Goal: Task Accomplishment & Management: Complete application form

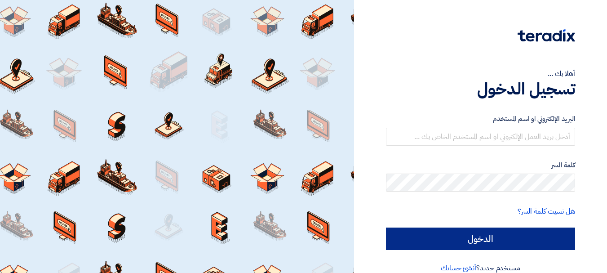
scroll to position [15, 0]
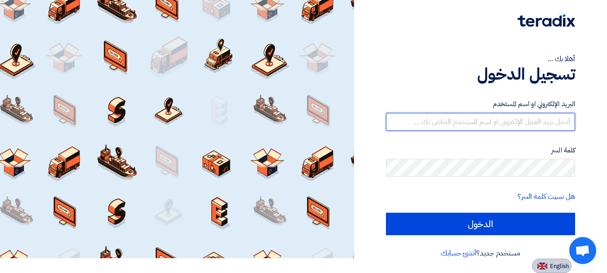
type input "[PERSON_NAME][EMAIL_ADDRESS][DOMAIN_NAME]"
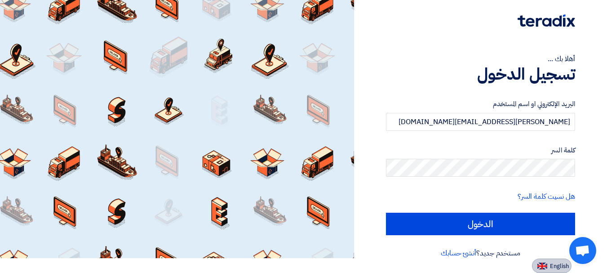
click at [550, 267] on span "English" at bounding box center [559, 266] width 19 height 6
type input "Sign in"
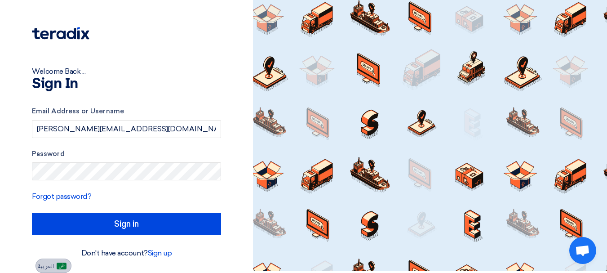
scroll to position [2, 0]
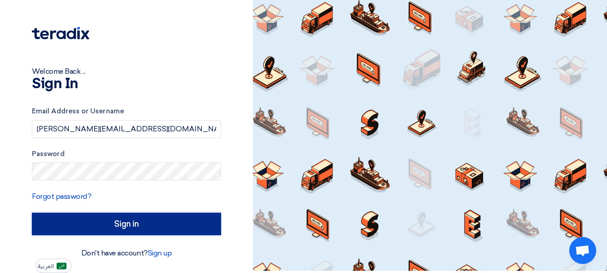
click at [128, 218] on input "Sign in" at bounding box center [126, 224] width 189 height 22
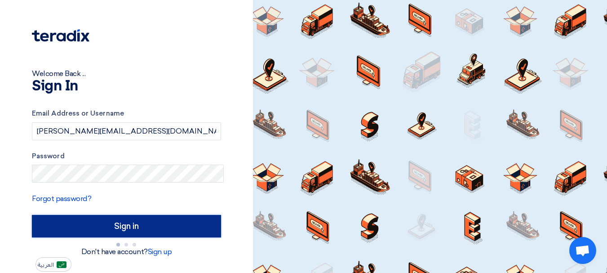
scroll to position [0, 0]
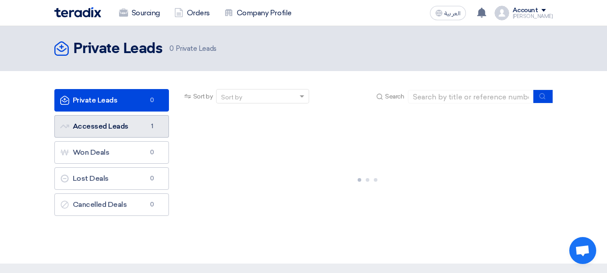
click at [121, 116] on link "Accessed Leads Accessed Leads 1" at bounding box center [111, 126] width 115 height 22
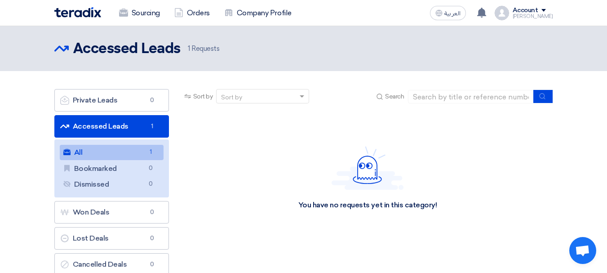
click at [133, 156] on link "All All 1" at bounding box center [112, 152] width 104 height 15
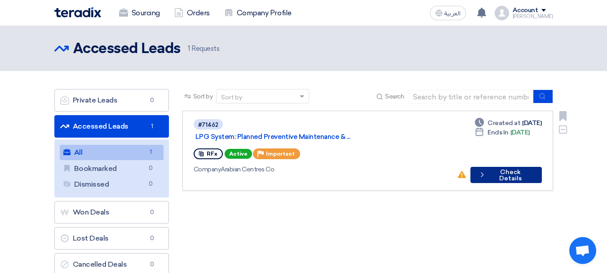
click at [504, 167] on button "Check details Check Details" at bounding box center [506, 175] width 71 height 16
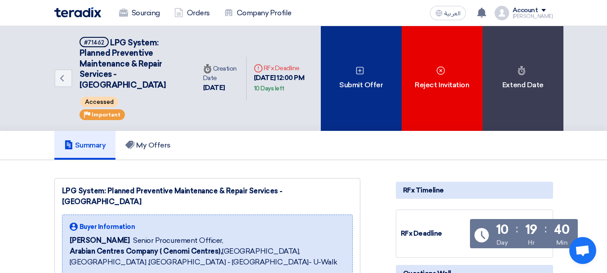
click at [364, 113] on div "Submit Offer" at bounding box center [361, 78] width 81 height 105
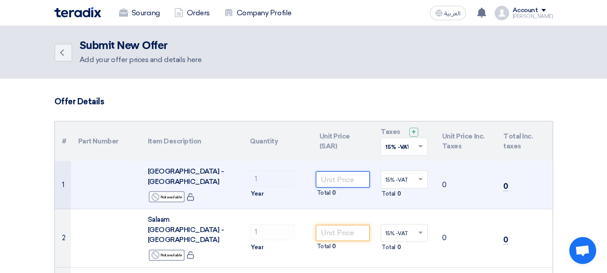
click at [368, 171] on input "number" at bounding box center [343, 179] width 54 height 16
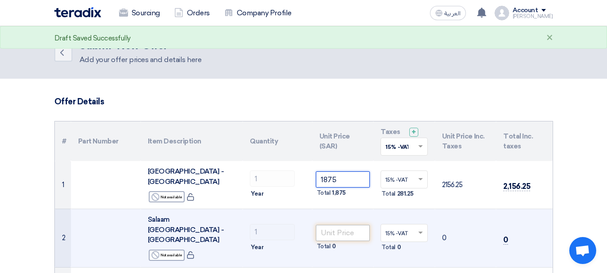
type input "1875"
click at [361, 225] on input "number" at bounding box center [343, 233] width 54 height 16
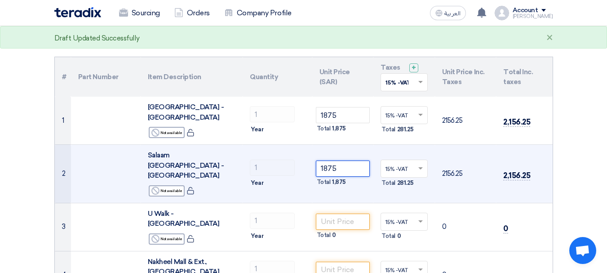
scroll to position [135, 0]
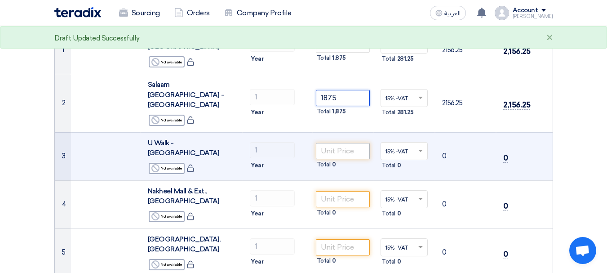
type input "1875"
click at [338, 143] on input "number" at bounding box center [343, 151] width 54 height 16
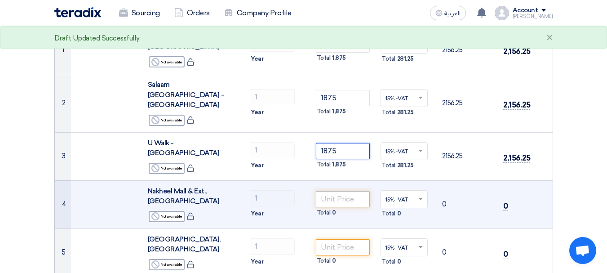
type input "1875"
click at [367, 191] on input "number" at bounding box center [343, 199] width 54 height 16
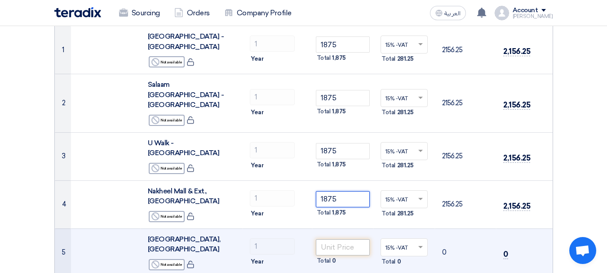
type input "1875"
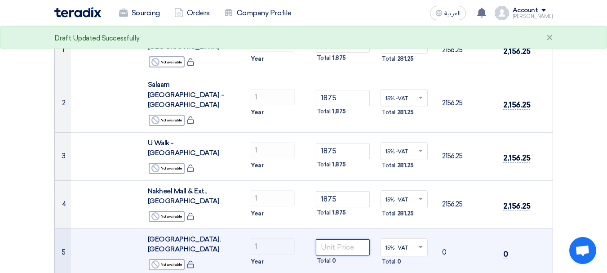
click at [355, 239] on input "number" at bounding box center [343, 247] width 54 height 16
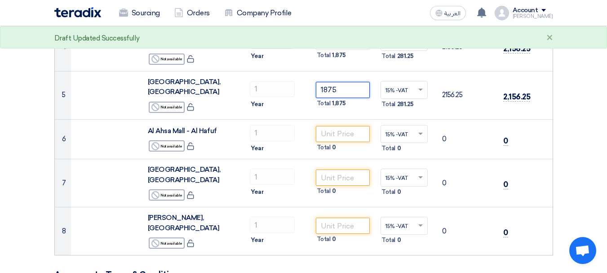
scroll to position [315, 0]
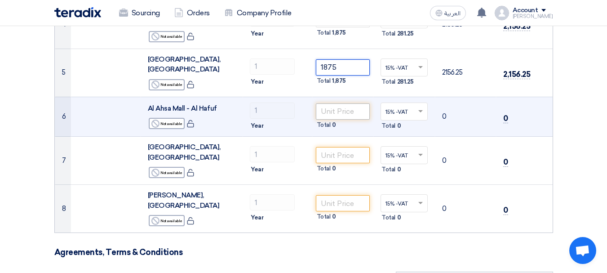
type input "1875"
click at [347, 103] on input "number" at bounding box center [343, 111] width 54 height 16
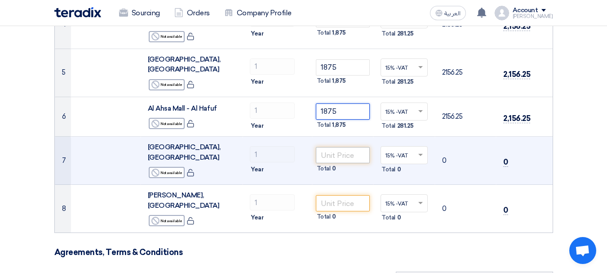
type input "1875"
click at [351, 147] on input "number" at bounding box center [343, 155] width 54 height 16
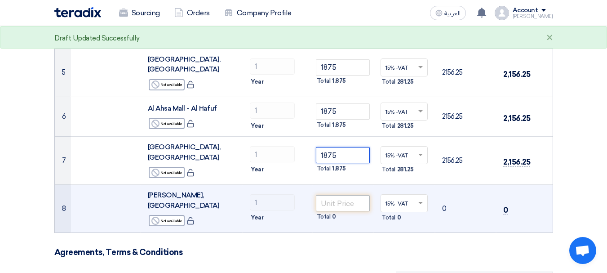
type input "1875"
click at [345, 195] on input "number" at bounding box center [343, 203] width 54 height 16
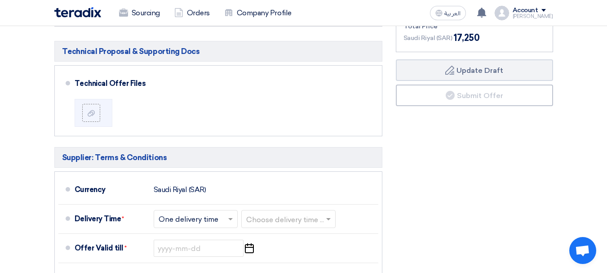
scroll to position [674, 0]
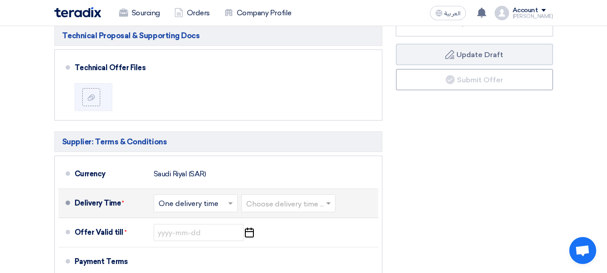
type input "1875"
click at [227, 199] on span at bounding box center [231, 203] width 11 height 9
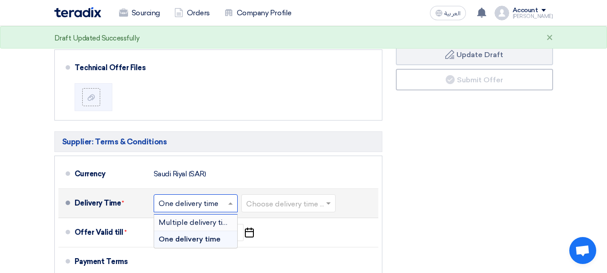
click at [227, 218] on span "Multiple delivery times" at bounding box center [198, 222] width 78 height 9
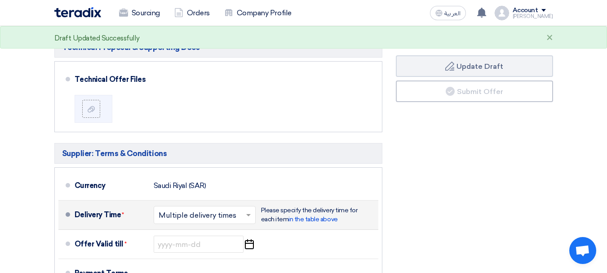
click at [279, 206] on div "Please specify the delivery time for each item in the table above" at bounding box center [310, 215] width 99 height 18
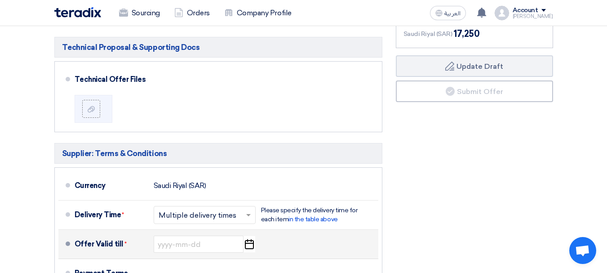
click at [245, 236] on icon "Pick a date" at bounding box center [249, 244] width 12 height 16
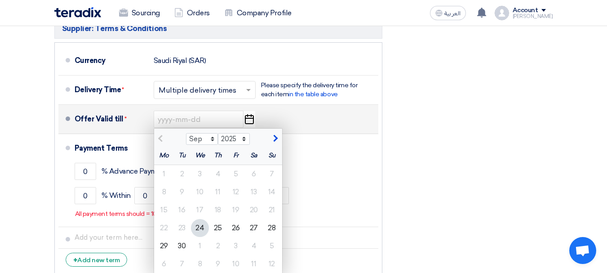
scroll to position [818, 0]
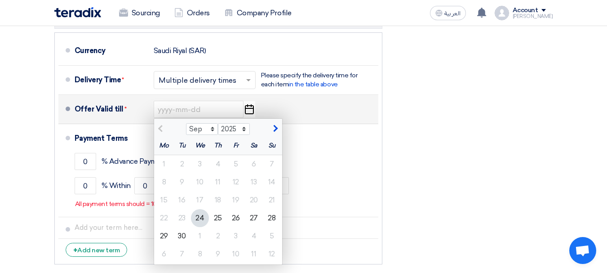
click at [272, 123] on button "button" at bounding box center [274, 127] width 15 height 9
select select "1"
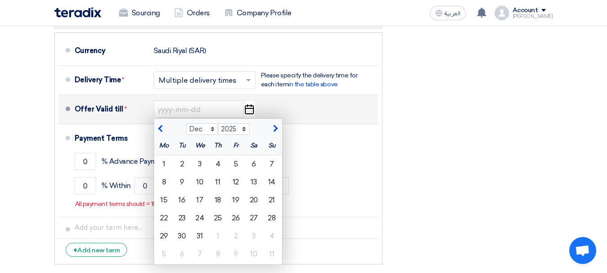
select select "2026"
click at [272, 123] on button "button" at bounding box center [274, 127] width 15 height 9
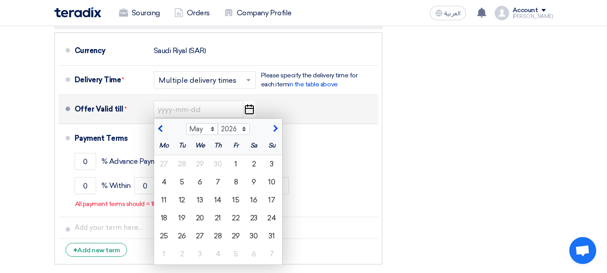
click at [272, 123] on button "button" at bounding box center [274, 127] width 15 height 9
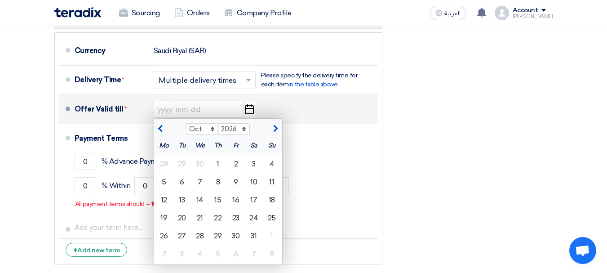
click at [160, 125] on span "button" at bounding box center [161, 129] width 5 height 8
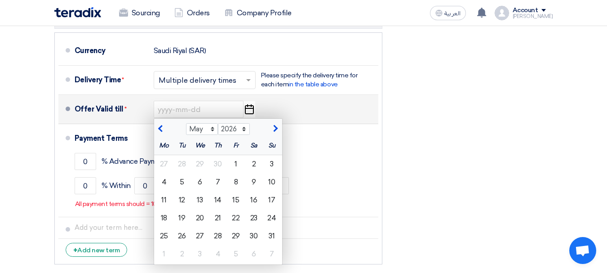
click at [160, 125] on span "button" at bounding box center [161, 129] width 5 height 8
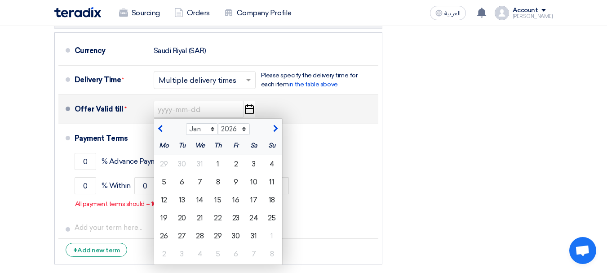
select select "12"
select select "2025"
click at [160, 125] on span "button" at bounding box center [161, 129] width 5 height 8
click at [277, 123] on button "button" at bounding box center [274, 127] width 15 height 9
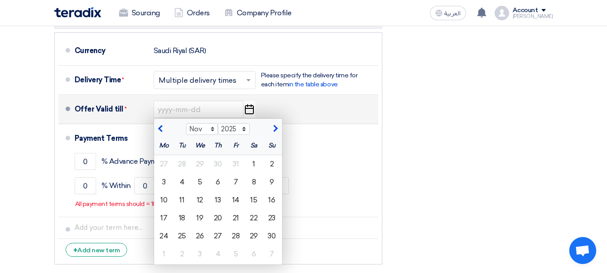
click at [277, 123] on button "button" at bounding box center [274, 127] width 15 height 9
click at [280, 119] on div "Sep Oct Nov [DATE] 2026 2027 2028 2029 2030 2031 2032 2033 2034 2035" at bounding box center [218, 128] width 128 height 18
click at [278, 123] on button "button" at bounding box center [274, 127] width 15 height 9
select select "1"
select select "2026"
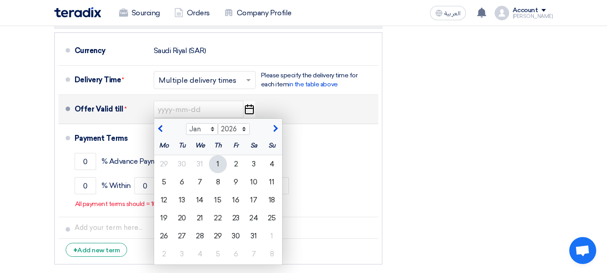
click at [224, 155] on div "1" at bounding box center [218, 164] width 18 height 18
type input "[DATE]"
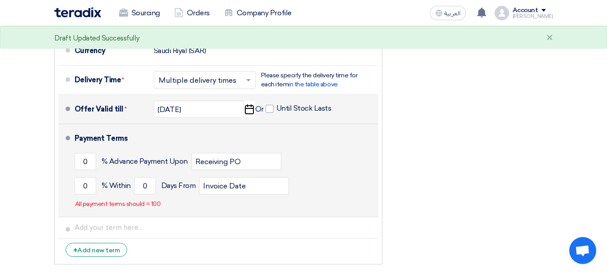
click at [156, 200] on p "All payment terms should = 100" at bounding box center [118, 204] width 86 height 9
drag, startPoint x: 154, startPoint y: 109, endPoint x: 126, endPoint y: 109, distance: 28.3
click at [126, 174] on div "0 % [DATE] From Invoice Date" at bounding box center [225, 186] width 300 height 24
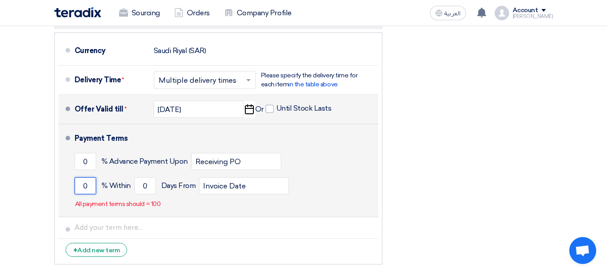
click at [85, 177] on input "0" at bounding box center [86, 185] width 22 height 17
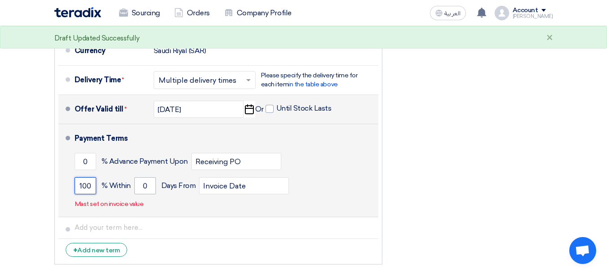
type input "100"
click at [157, 174] on div "100 % [DATE] From Invoice Date" at bounding box center [225, 186] width 300 height 24
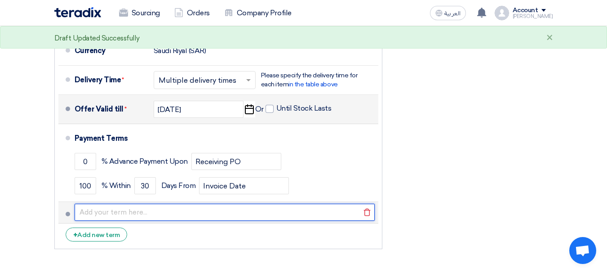
click at [161, 204] on input "text" at bounding box center [225, 212] width 300 height 17
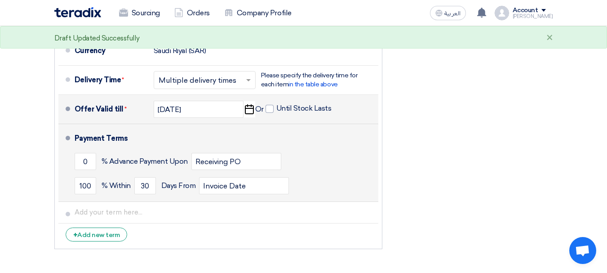
click at [314, 174] on div "100 % [DATE] From Invoice Date" at bounding box center [225, 186] width 300 height 24
click at [87, 177] on input "100" at bounding box center [86, 185] width 22 height 17
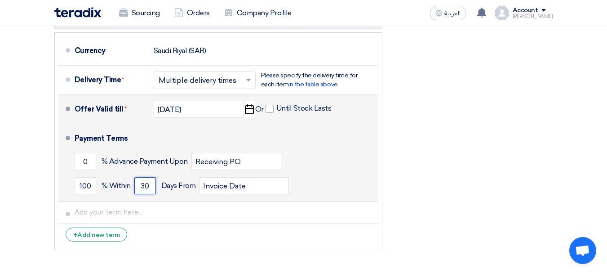
drag, startPoint x: 152, startPoint y: 108, endPoint x: 6, endPoint y: 2, distance: 180.6
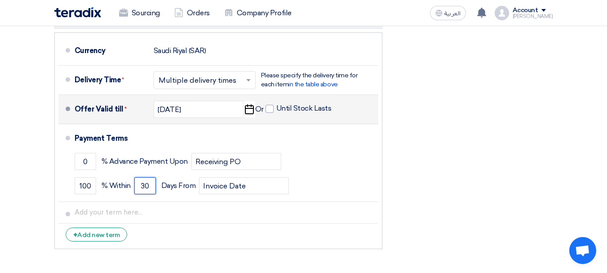
click at [122, 174] on div "100 % [DATE] From Invoice Date" at bounding box center [225, 186] width 300 height 24
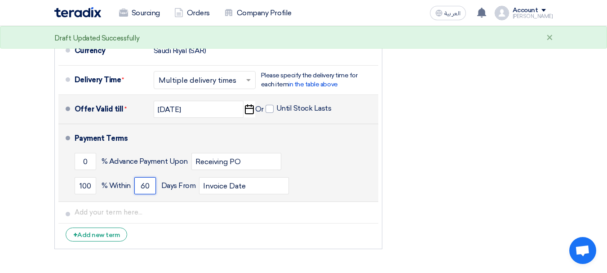
type input "60"
click at [327, 174] on div "100 % [DATE] From Invoice Date" at bounding box center [225, 186] width 300 height 24
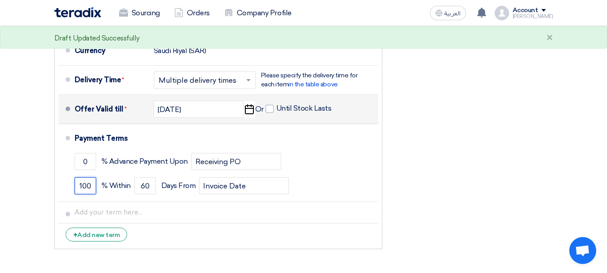
drag, startPoint x: 90, startPoint y: 108, endPoint x: 25, endPoint y: 110, distance: 65.7
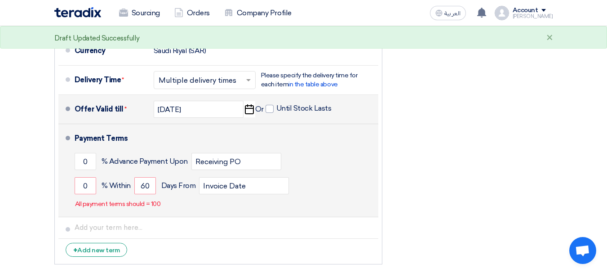
click at [330, 174] on div "0 % [DATE] From Invoice Date" at bounding box center [225, 186] width 300 height 24
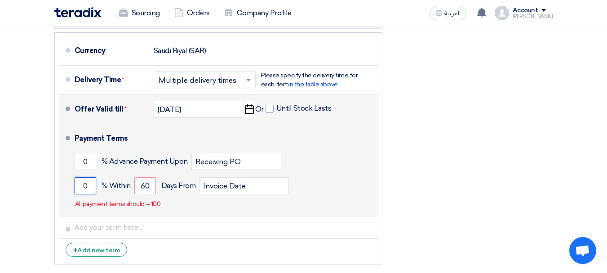
drag, startPoint x: 94, startPoint y: 105, endPoint x: 80, endPoint y: 107, distance: 14.6
click at [80, 177] on input "0" at bounding box center [86, 185] width 22 height 17
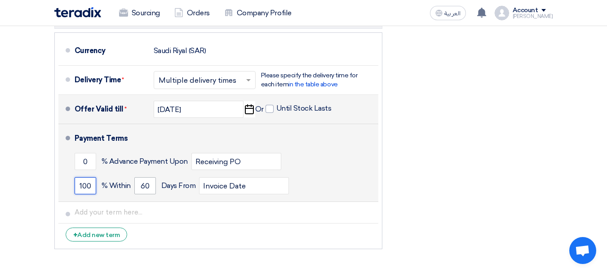
type input "100"
click at [147, 177] on input "60" at bounding box center [145, 185] width 22 height 17
drag, startPoint x: 154, startPoint y: 107, endPoint x: 122, endPoint y: 115, distance: 32.3
click at [122, 174] on div "100 % [DATE] From Invoice Date" at bounding box center [225, 186] width 300 height 24
click at [318, 174] on div "100 % [DATE] From Invoice Date" at bounding box center [225, 186] width 300 height 24
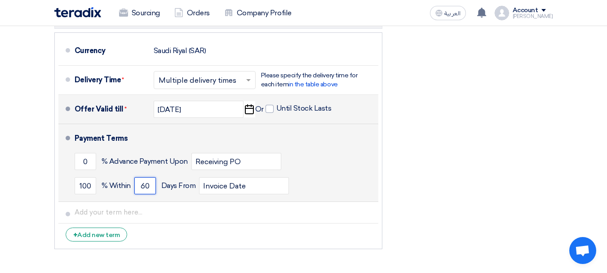
drag, startPoint x: 148, startPoint y: 104, endPoint x: 132, endPoint y: 108, distance: 16.6
click at [132, 174] on div "100 % [DATE] From Invoice Date" at bounding box center [225, 186] width 300 height 24
type input "30"
click at [330, 174] on div "100 % [DATE] From Invoice Date" at bounding box center [225, 186] width 300 height 24
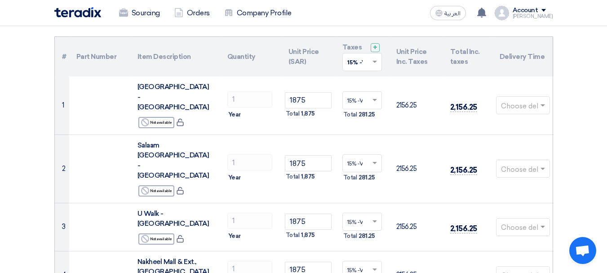
scroll to position [45, 0]
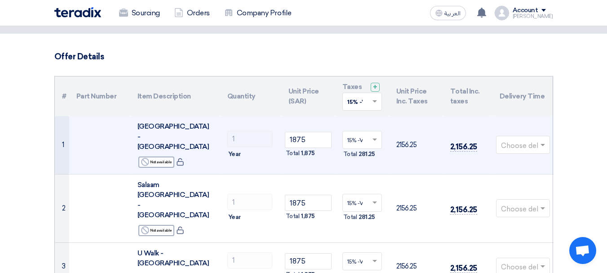
click at [540, 140] on span at bounding box center [544, 145] width 11 height 10
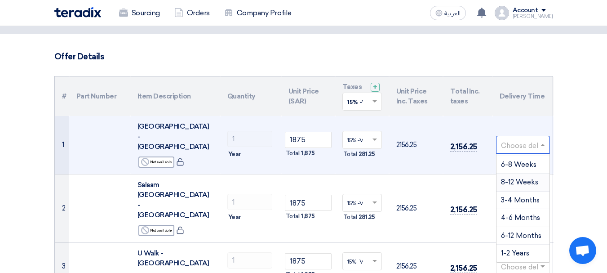
scroll to position [0, 0]
click at [516, 194] on span "1-2 Weeks" at bounding box center [517, 198] width 33 height 8
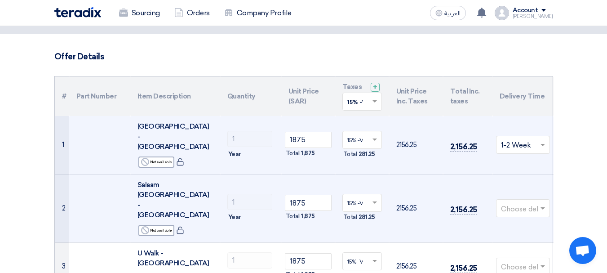
click at [516, 202] on input "text" at bounding box center [518, 209] width 35 height 15
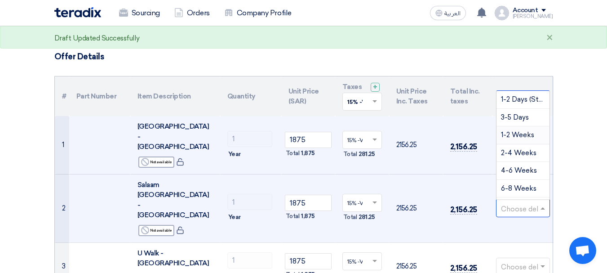
click at [517, 131] on span "1-2 Weeks" at bounding box center [517, 135] width 33 height 8
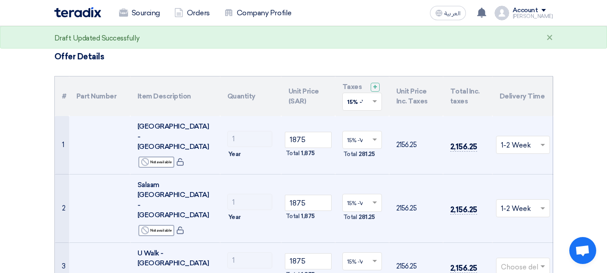
click at [528, 260] on input "text" at bounding box center [518, 267] width 35 height 15
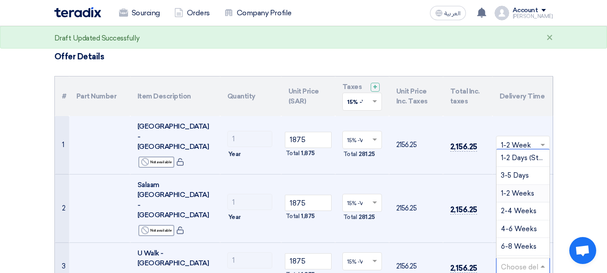
click at [521, 189] on span "1-2 Weeks" at bounding box center [517, 193] width 33 height 8
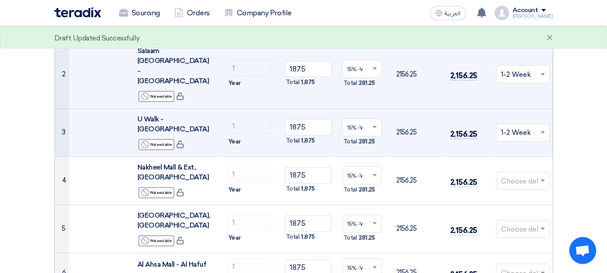
scroll to position [180, 0]
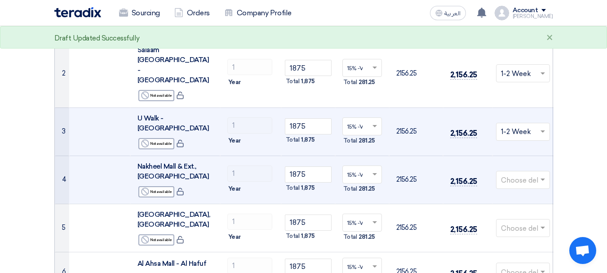
click at [527, 156] on td "Choose delivery time ..." at bounding box center [523, 180] width 61 height 48
click at [527, 173] on input "text" at bounding box center [518, 180] width 35 height 15
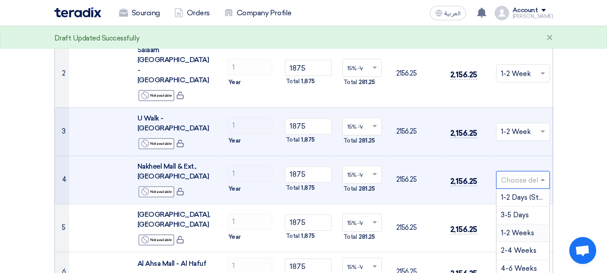
click at [531, 229] on span "1-2 Weeks" at bounding box center [517, 233] width 33 height 8
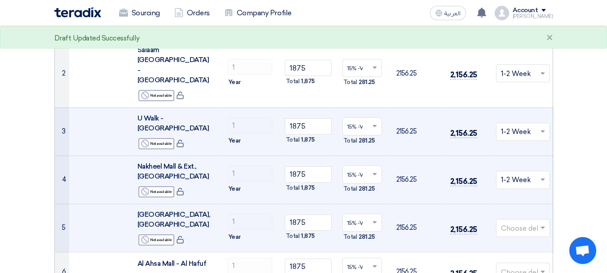
click at [517, 221] on input "text" at bounding box center [518, 228] width 35 height 15
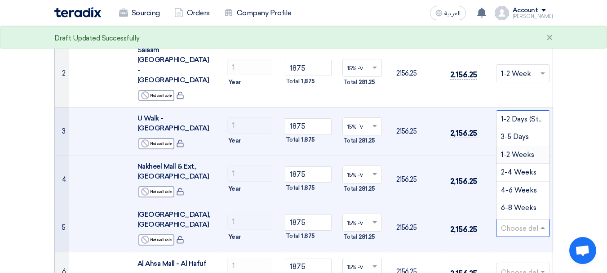
click at [522, 146] on div "1-2 Weeks" at bounding box center [523, 155] width 53 height 18
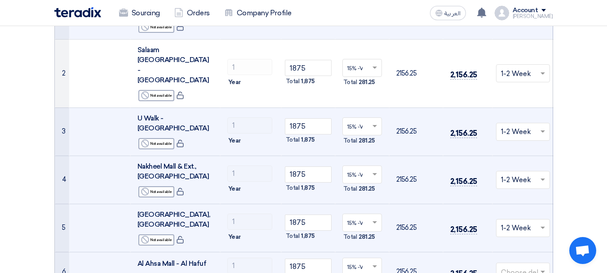
click at [518, 265] on input "text" at bounding box center [518, 272] width 35 height 15
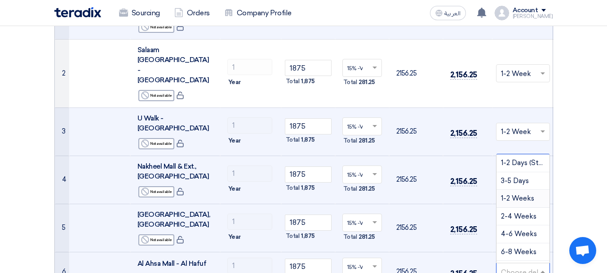
click at [521, 194] on span "1-2 Weeks" at bounding box center [517, 198] width 33 height 8
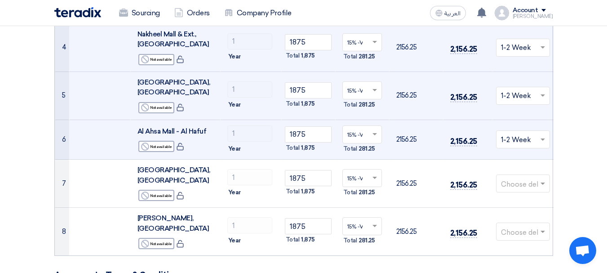
scroll to position [315, 0]
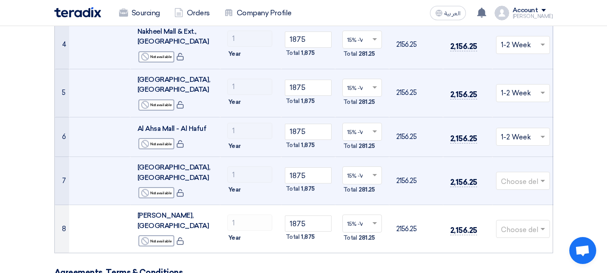
click at [521, 174] on input "text" at bounding box center [518, 181] width 35 height 15
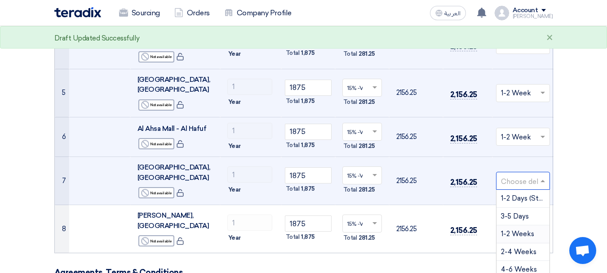
click at [522, 225] on div "1-2 Weeks" at bounding box center [523, 234] width 53 height 18
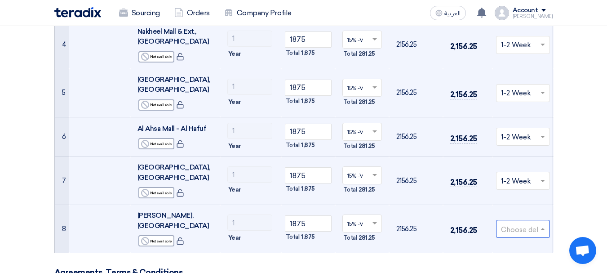
click at [520, 220] on div "Choose delivery time ..." at bounding box center [523, 229] width 54 height 18
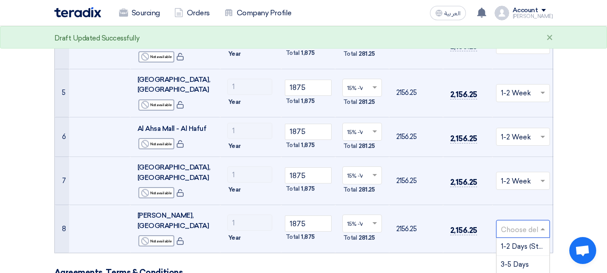
click at [490, 185] on form "Offer Details # Part Number Item Description Quantity Unit Price (SAR) Taxes + …" at bounding box center [303, 269] width 499 height 975
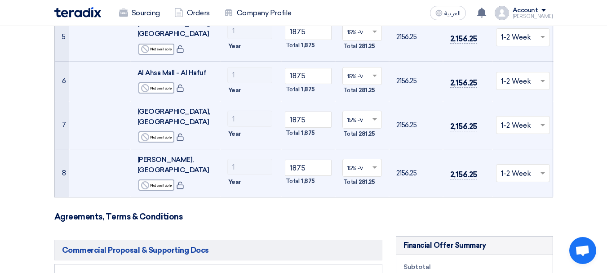
scroll to position [450, 0]
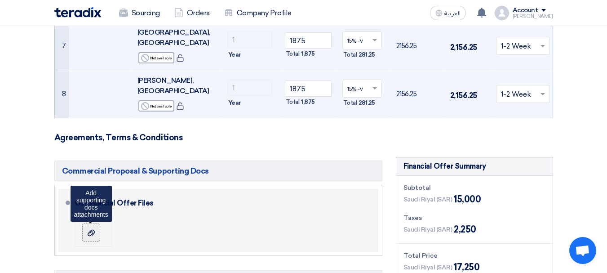
click at [98, 223] on label at bounding box center [91, 232] width 18 height 18
click at [0, 0] on input "file" at bounding box center [0, 0] width 0 height 0
click at [85, 223] on label at bounding box center [91, 232] width 18 height 18
click at [0, 0] on input "file" at bounding box center [0, 0] width 0 height 0
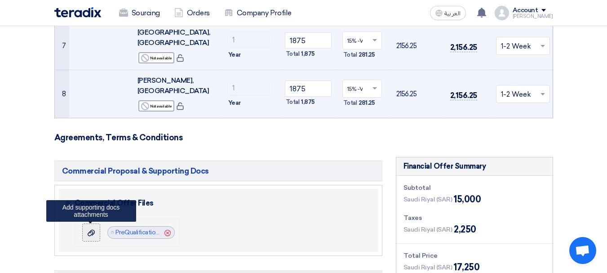
click at [91, 230] on use at bounding box center [91, 233] width 7 height 6
click at [0, 0] on input "file" at bounding box center [0, 0] width 0 height 0
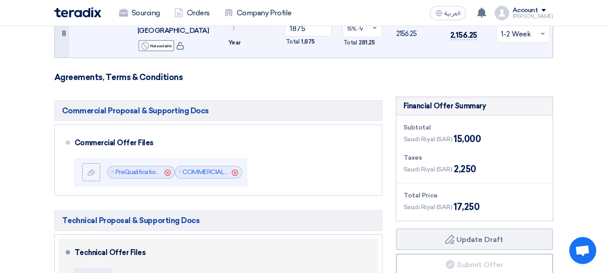
scroll to position [495, 0]
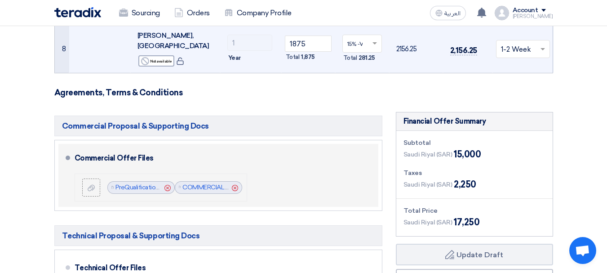
click at [168, 185] on use at bounding box center [168, 188] width 6 height 6
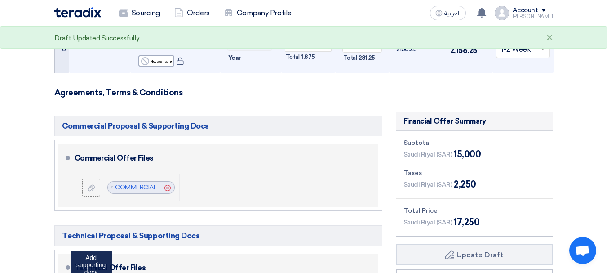
click at [0, 0] on input "file" at bounding box center [0, 0] width 0 height 0
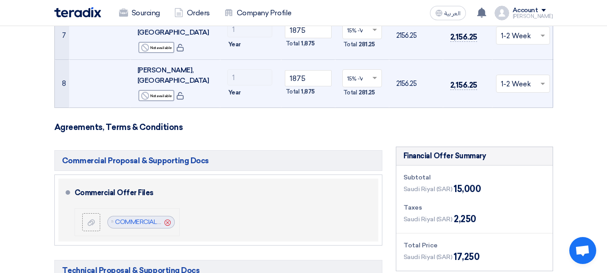
scroll to position [540, 0]
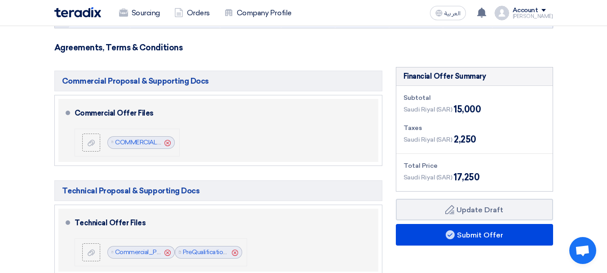
click at [166, 250] on icon "Cancel" at bounding box center [168, 253] width 6 height 6
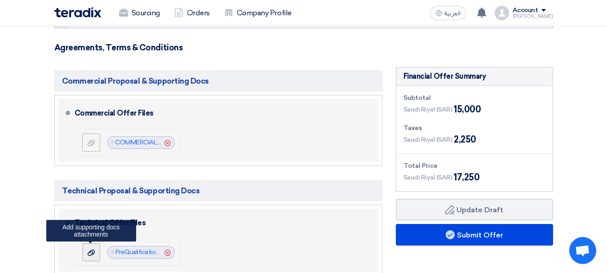
click at [94, 250] on use at bounding box center [91, 253] width 7 height 6
click at [0, 0] on input "file" at bounding box center [0, 0] width 0 height 0
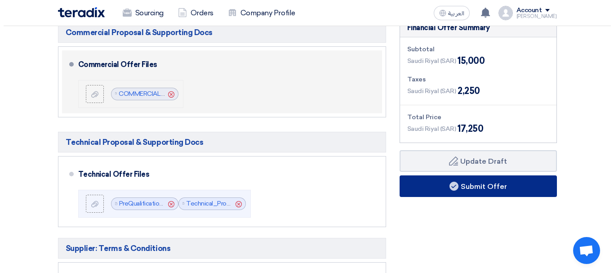
scroll to position [584, 0]
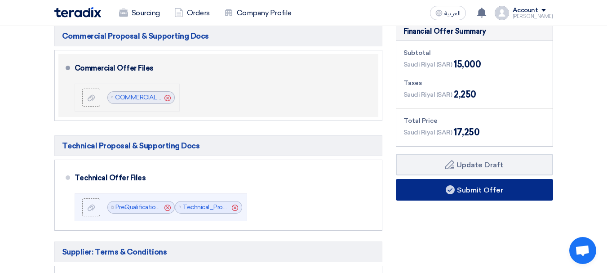
click at [513, 179] on button "Submit Offer" at bounding box center [474, 190] width 157 height 22
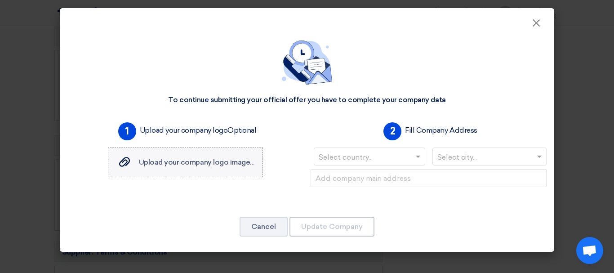
click at [160, 165] on span "Upload your company logo image..." at bounding box center [196, 162] width 115 height 9
click at [0, 0] on input "Upload your company logo image... Upload your company logo image..." at bounding box center [0, 0] width 0 height 0
click at [405, 158] on input "text" at bounding box center [365, 157] width 93 height 15
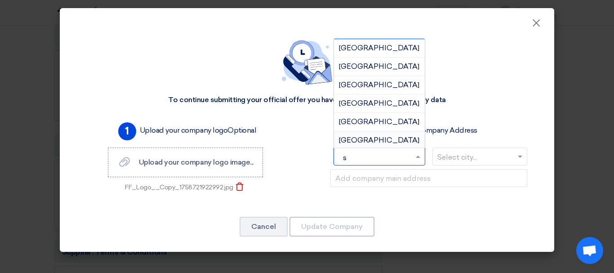
type input "sa"
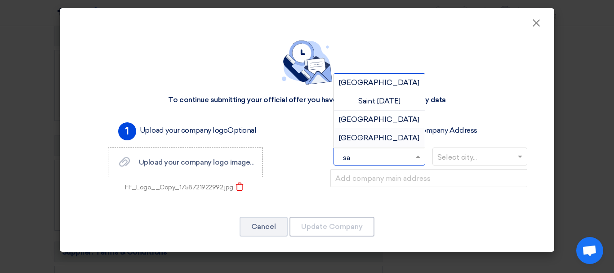
click at [386, 135] on span "[GEOGRAPHIC_DATA]" at bounding box center [379, 138] width 80 height 9
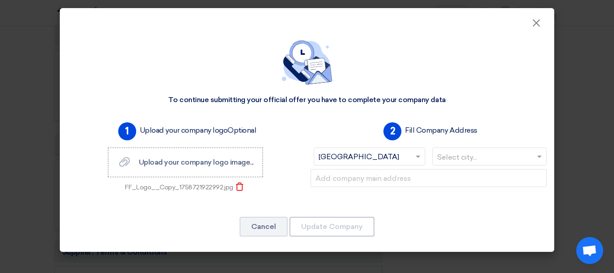
click at [458, 159] on input "text" at bounding box center [485, 157] width 96 height 15
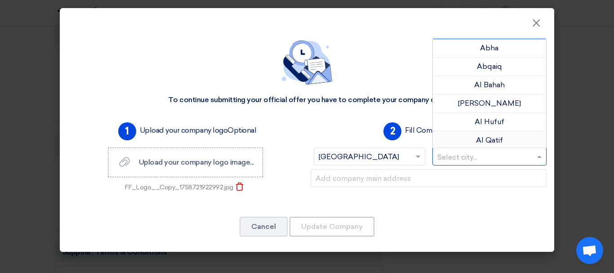
type input "j"
click at [477, 86] on span "Jeddah" at bounding box center [490, 84] width 26 height 9
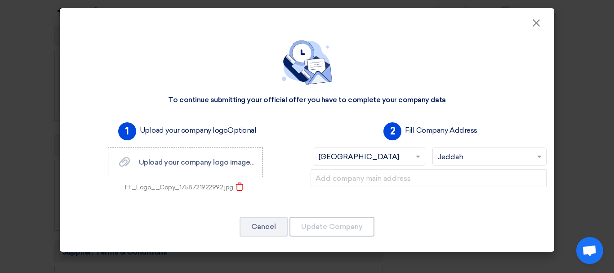
click at [325, 198] on div at bounding box center [428, 185] width 243 height 32
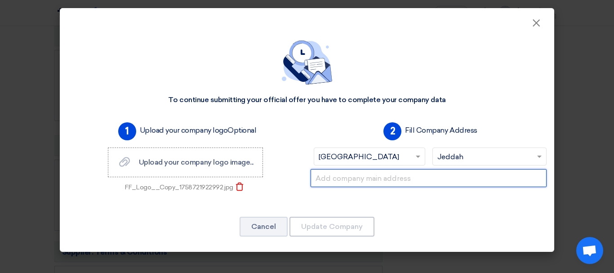
click at [386, 178] on input "text" at bounding box center [429, 178] width 236 height 18
type input "f"
paste input "[PERSON_NAME] Al-[PERSON_NAME] for General Contracting Kingdom of [GEOGRAPHIC_D…"
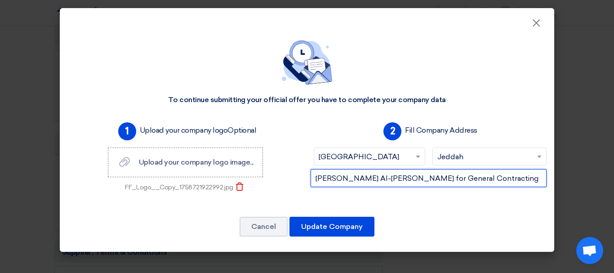
scroll to position [0, 227]
drag, startPoint x: 471, startPoint y: 180, endPoint x: 543, endPoint y: 173, distance: 72.3
click at [543, 173] on div "[PERSON_NAME] Al-[PERSON_NAME] for General Contracting Kingdom of [GEOGRAPHIC_D…" at bounding box center [428, 185] width 243 height 32
click at [530, 179] on input "[PERSON_NAME] Al-[PERSON_NAME] for General Contracting Kingdom of [GEOGRAPHIC_D…" at bounding box center [429, 178] width 236 height 18
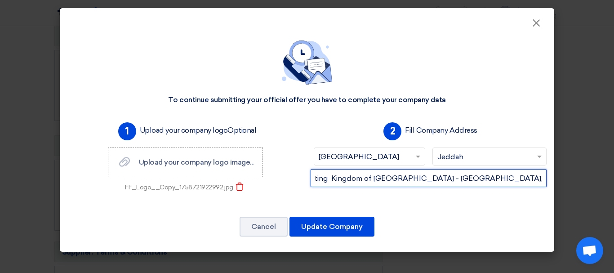
type input "[PERSON_NAME] Al-[PERSON_NAME] for General Contracting Kingdom of [GEOGRAPHIC_D…"
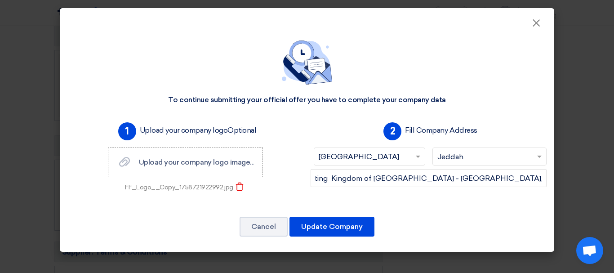
click at [334, 198] on div "[PERSON_NAME] Al-[PERSON_NAME] for General Contracting Kingdom of [GEOGRAPHIC_D…" at bounding box center [428, 185] width 243 height 32
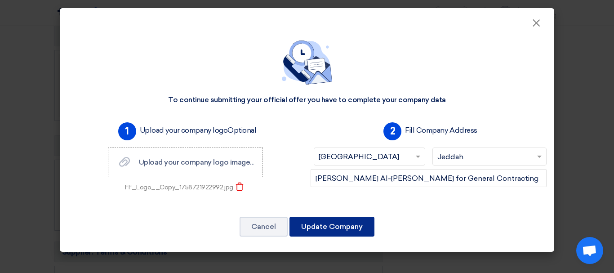
click at [354, 234] on button "Update Company" at bounding box center [332, 227] width 85 height 20
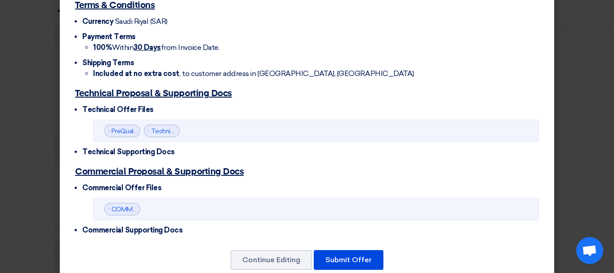
scroll to position [502, 0]
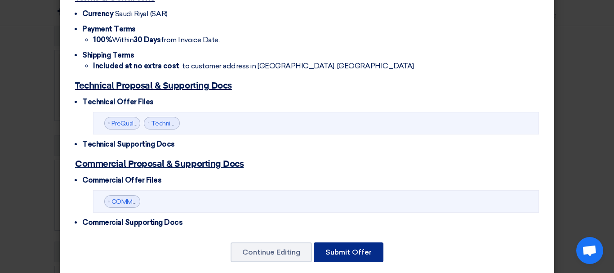
click at [359, 242] on button "Submit Offer" at bounding box center [349, 252] width 70 height 20
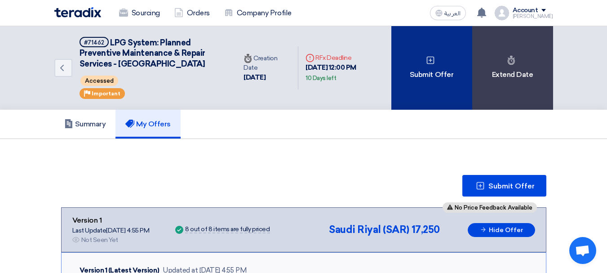
click at [442, 87] on div "Submit Offer" at bounding box center [432, 68] width 81 height 84
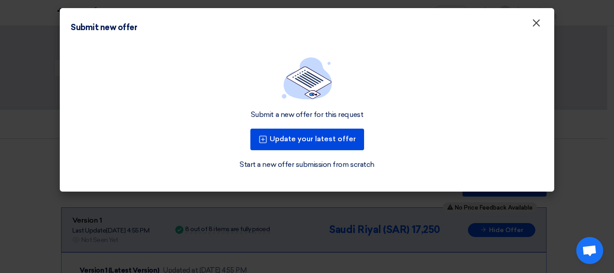
click at [535, 26] on span "×" at bounding box center [536, 25] width 9 height 18
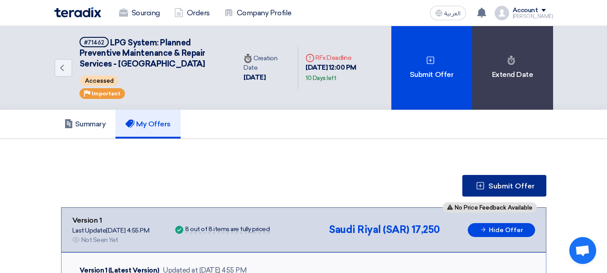
click at [487, 190] on button "Submit Offer" at bounding box center [505, 186] width 84 height 22
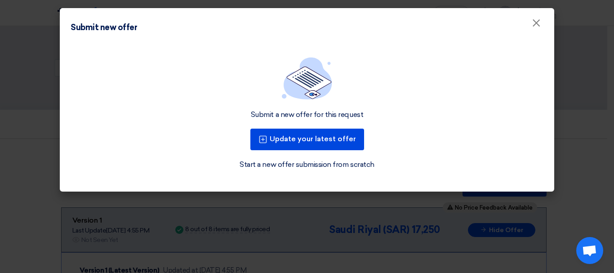
click at [414, 198] on modal-container "Submit new offer × Submit a new offer for this request Update your latest offer…" at bounding box center [307, 136] width 614 height 273
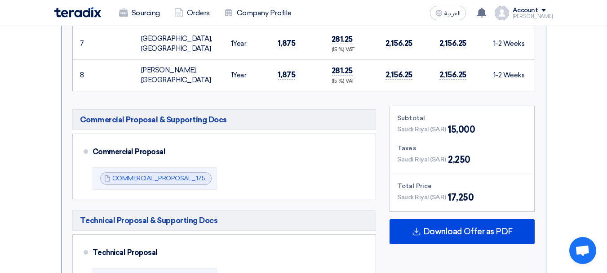
scroll to position [719, 0]
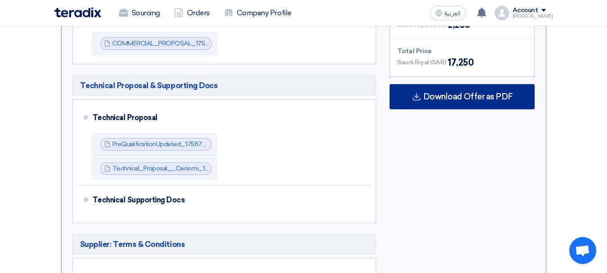
click at [460, 93] on span "Download Offer as PDF" at bounding box center [468, 97] width 89 height 8
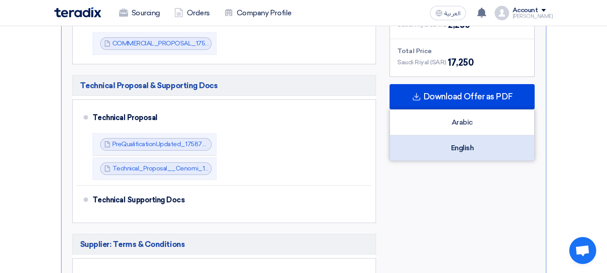
click at [450, 135] on div "English" at bounding box center [462, 147] width 144 height 25
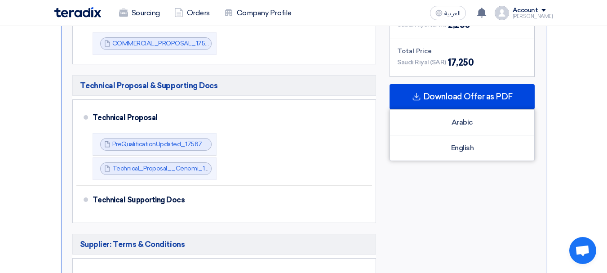
click at [428, 187] on div "Subtotal [GEOGRAPHIC_DATA] (SAR) 15,000 Taxes [GEOGRAPHIC_DATA] (SAR) 2,250 Tot…" at bounding box center [462, 174] width 159 height 407
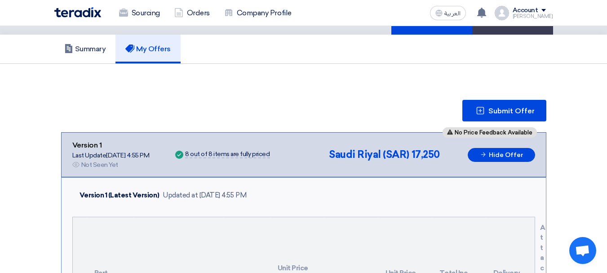
scroll to position [0, 0]
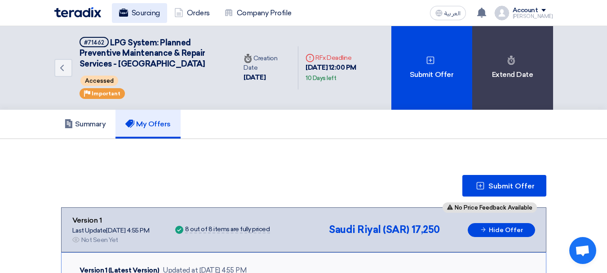
click at [158, 16] on link "Sourcing" at bounding box center [139, 13] width 55 height 20
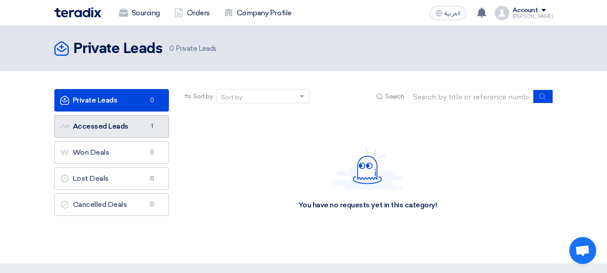
click at [120, 133] on link "Accessed Leads Accessed Leads 1" at bounding box center [111, 126] width 115 height 22
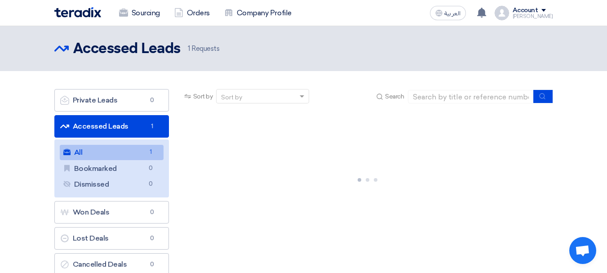
click at [126, 152] on link "All All 1" at bounding box center [112, 152] width 104 height 15
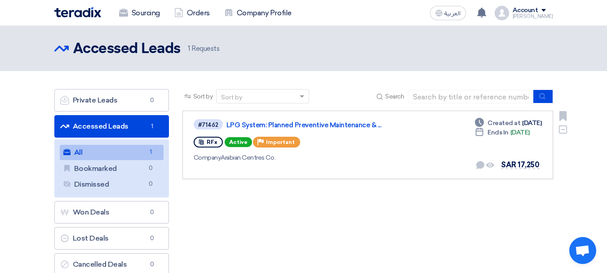
click at [417, 161] on div "Company Arabian Centres Co." at bounding box center [323, 157] width 259 height 9
